Goal: Task Accomplishment & Management: Complete application form

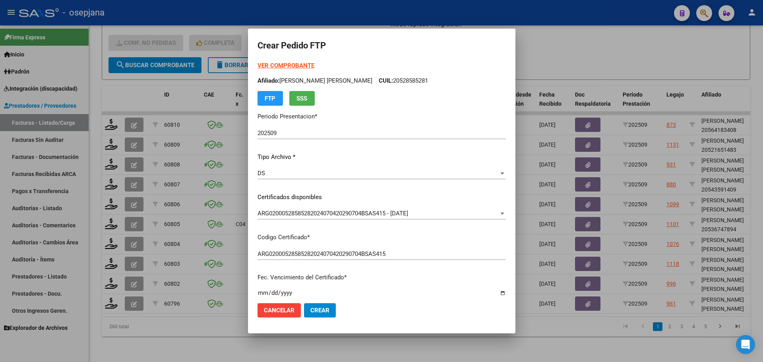
click at [281, 67] on strong "VER COMPROBANTE" at bounding box center [285, 65] width 57 height 7
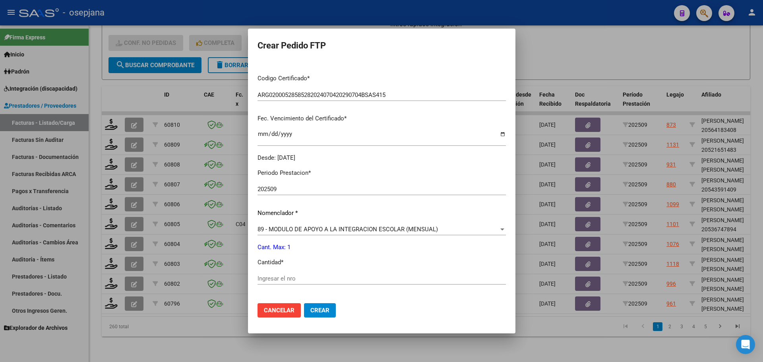
click at [265, 274] on div "Ingresar el nro" at bounding box center [381, 279] width 248 height 12
type input "1"
click at [313, 309] on span "Crear" at bounding box center [319, 310] width 19 height 7
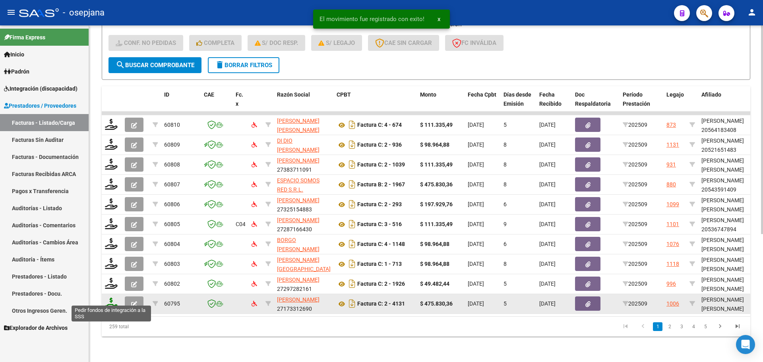
click at [109, 298] on icon at bounding box center [111, 303] width 13 height 11
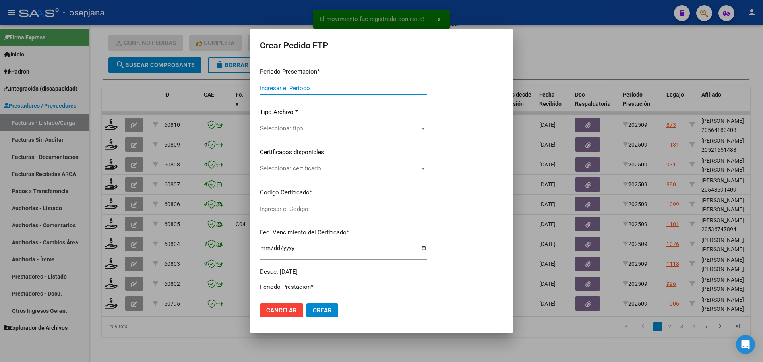
type input "202509"
type input "$ 475.830,36"
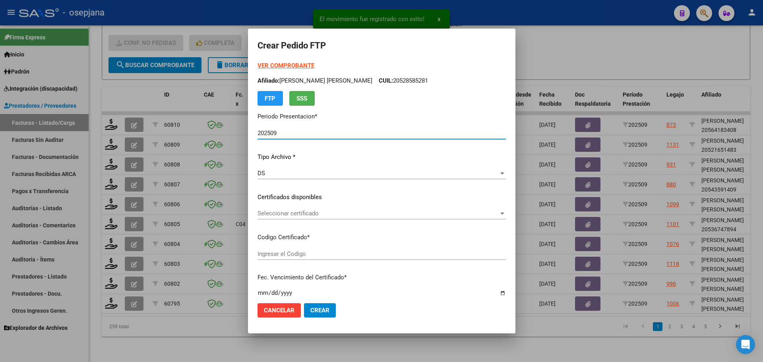
type input "ARG02000541294642022042020260420BSAS376"
type input "[DATE]"
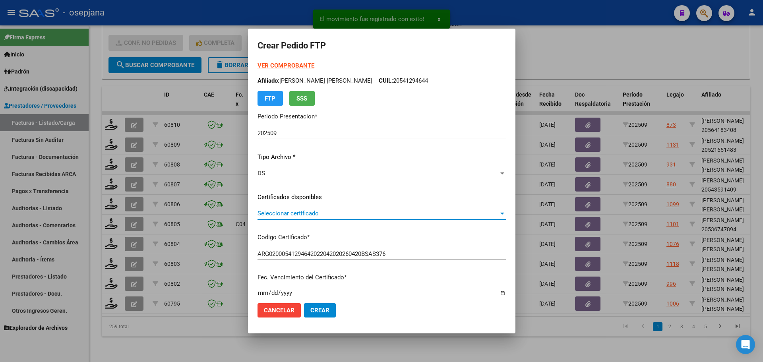
click at [311, 212] on span "Seleccionar certificado" at bounding box center [377, 213] width 241 height 7
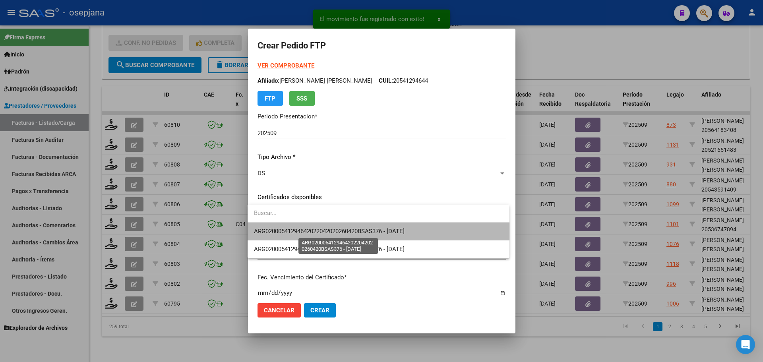
click at [326, 228] on span "ARG02000541294642022042020260420BSAS376 - [DATE]" at bounding box center [329, 231] width 151 height 7
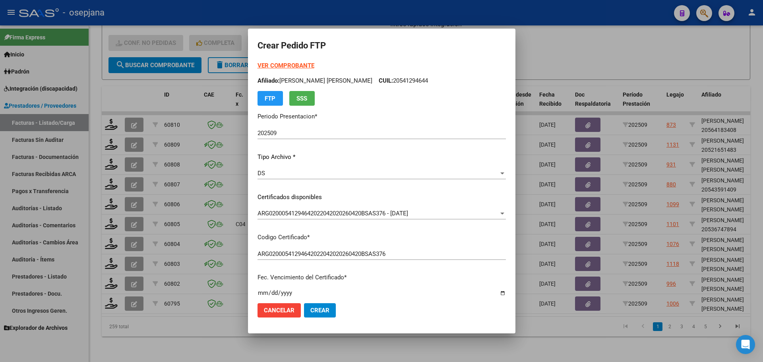
click at [290, 64] on strong "VER COMPROBANTE" at bounding box center [285, 65] width 57 height 7
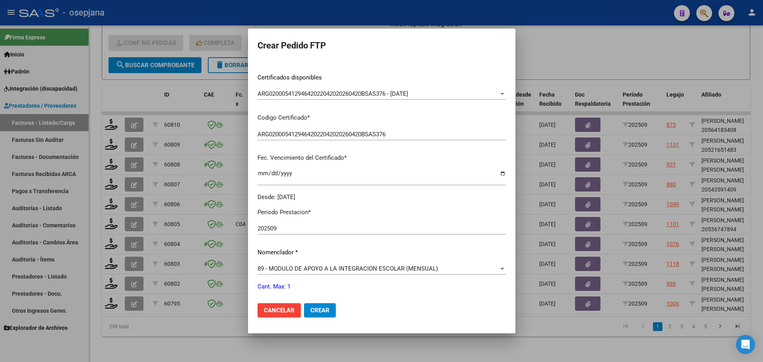
scroll to position [199, 0]
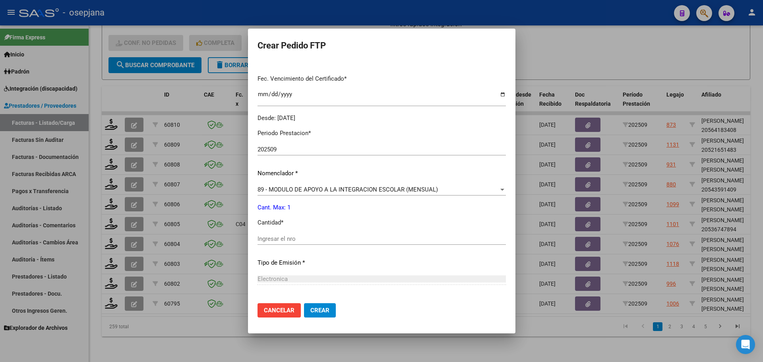
click at [268, 238] on input "Ingresar el nro" at bounding box center [381, 238] width 248 height 7
type input "1"
click at [306, 309] on button "Crear" at bounding box center [320, 310] width 32 height 14
